Goal: Complete application form

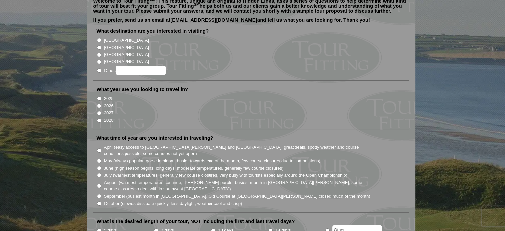
scroll to position [66, 0]
click at [99, 69] on input "Other:" at bounding box center [99, 71] width 4 height 4
radio input "true"
click at [128, 66] on input "Other:" at bounding box center [141, 70] width 50 height 9
type input "Caribbean"
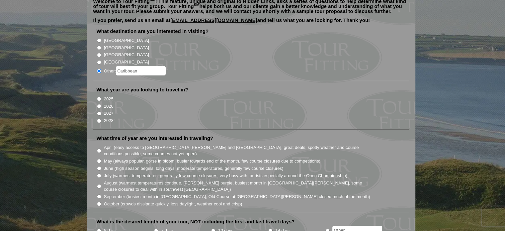
click at [100, 104] on input "2026" at bounding box center [99, 106] width 4 height 4
radio input "true"
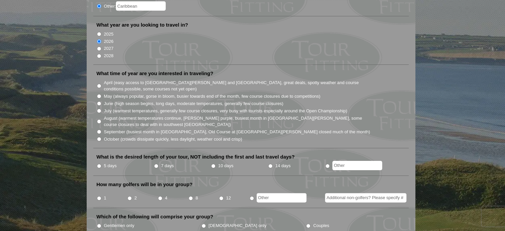
scroll to position [133, 0]
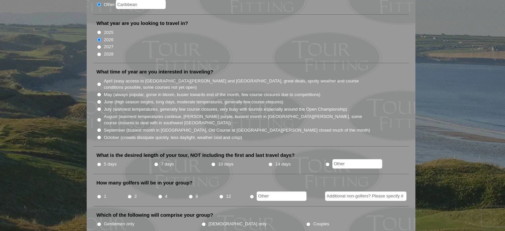
click at [156, 162] on input "7 days" at bounding box center [156, 164] width 4 height 4
radio input "true"
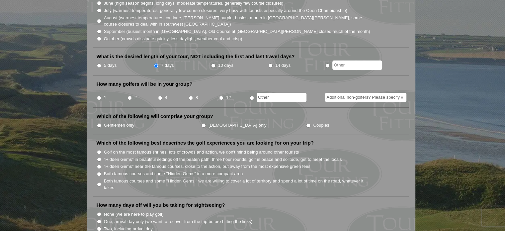
scroll to position [233, 0]
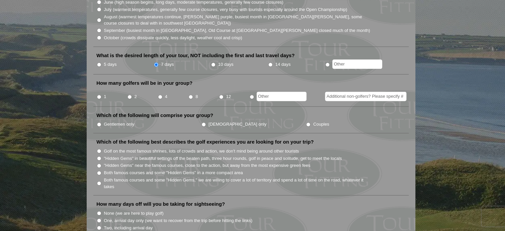
click at [129, 95] on input "2" at bounding box center [130, 97] width 4 height 4
radio input "true"
click at [306, 122] on input "Couples" at bounding box center [308, 124] width 4 height 4
radio input "true"
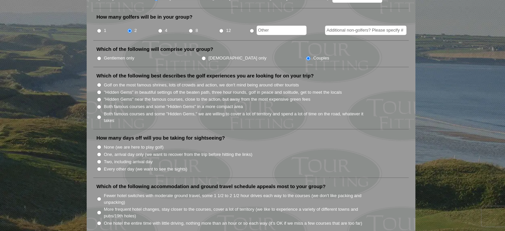
scroll to position [299, 0]
click at [98, 166] on input "Every other day (we want to see the sights)" at bounding box center [99, 168] width 4 height 4
radio input "true"
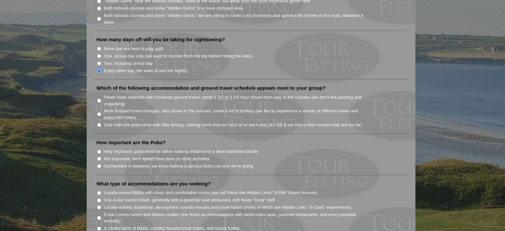
scroll to position [399, 0]
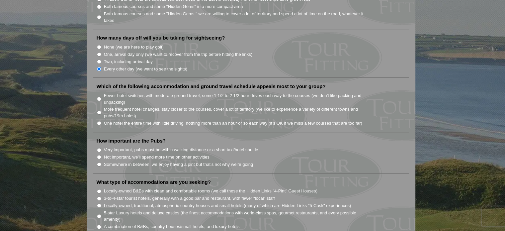
click at [99, 155] on input "Not important, we'll spend more time on other activities" at bounding box center [99, 157] width 4 height 4
radio input "true"
click at [98, 97] on input "Fewer hotel switches with moderate ground travel, some 1 1/2 to 2 1/2 hour driv…" at bounding box center [99, 99] width 4 height 4
radio input "true"
click at [98, 121] on input "One hotel the entire time with little driving, nothing more than an hour or so …" at bounding box center [99, 123] width 4 height 4
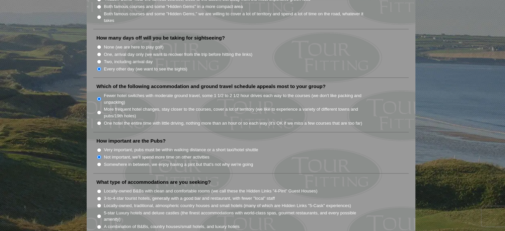
radio input "true"
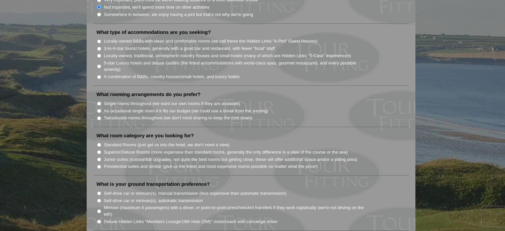
scroll to position [565, 0]
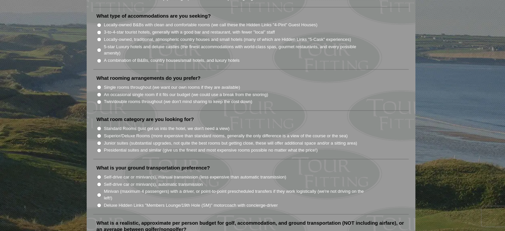
click at [98, 126] on input "Standard Rooms (just get us into the hotel, we don't need a view)" at bounding box center [99, 128] width 4 height 4
radio input "true"
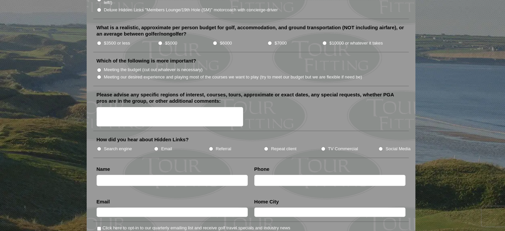
scroll to position [764, 0]
